Goal: Task Accomplishment & Management: Use online tool/utility

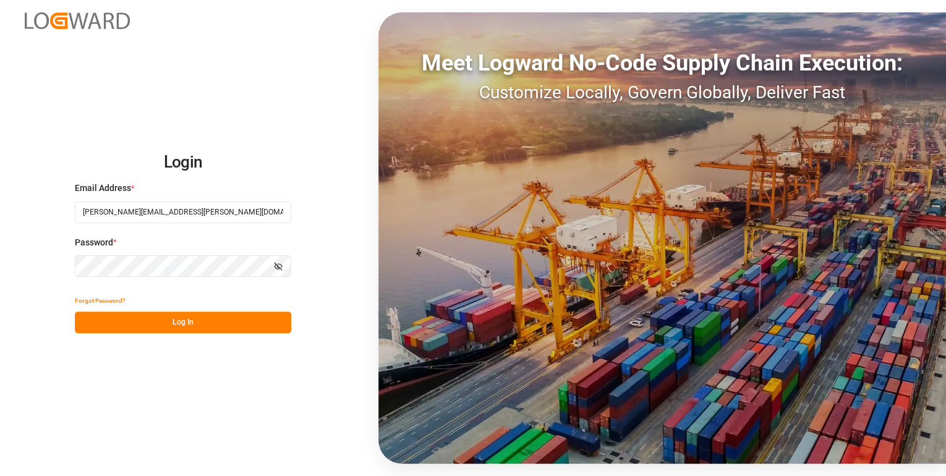
click at [179, 324] on button "Log In" at bounding box center [183, 323] width 216 height 22
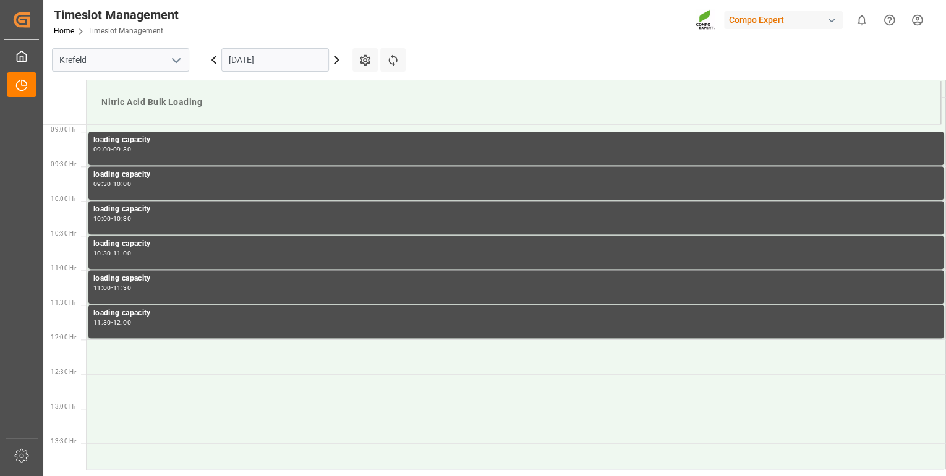
scroll to position [684, 0]
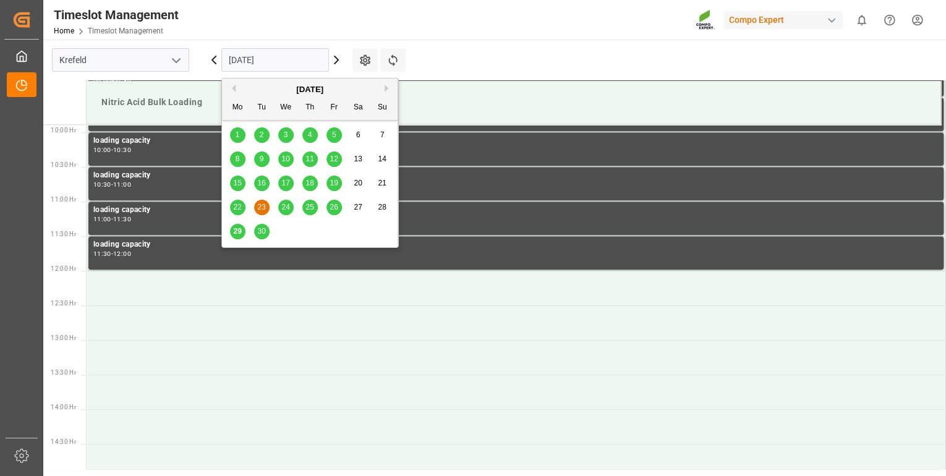
click at [240, 62] on input "[DATE]" at bounding box center [275, 59] width 108 height 23
click at [235, 231] on span "29" at bounding box center [237, 231] width 8 height 9
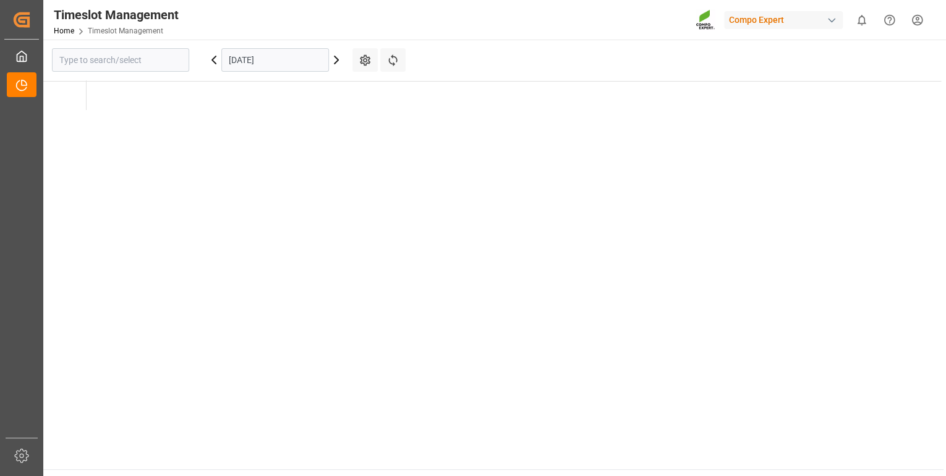
type input "Krefeld"
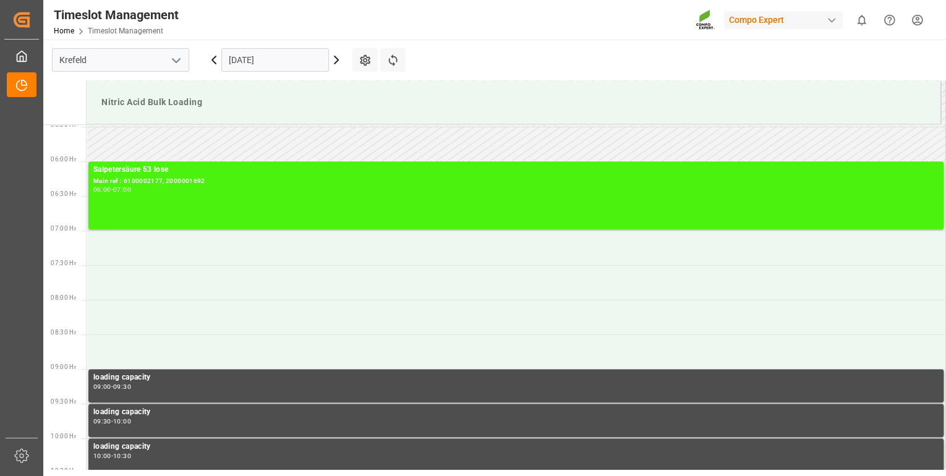
scroll to position [130, 0]
